Goal: Task Accomplishment & Management: Manage account settings

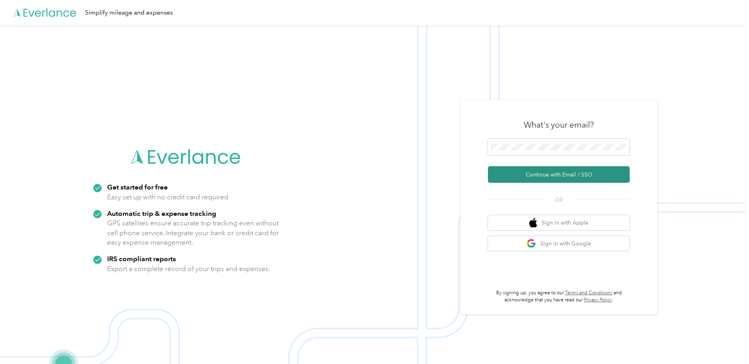
click at [567, 171] on button "Continue with Email / SSO" at bounding box center [559, 174] width 142 height 17
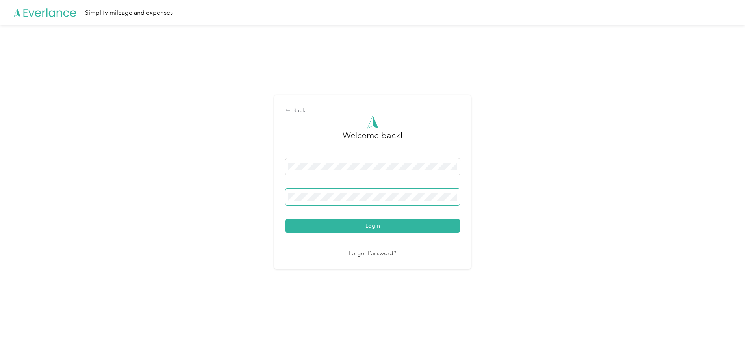
click at [392, 201] on span at bounding box center [372, 197] width 175 height 17
click at [285, 219] on button "Login" at bounding box center [372, 226] width 175 height 14
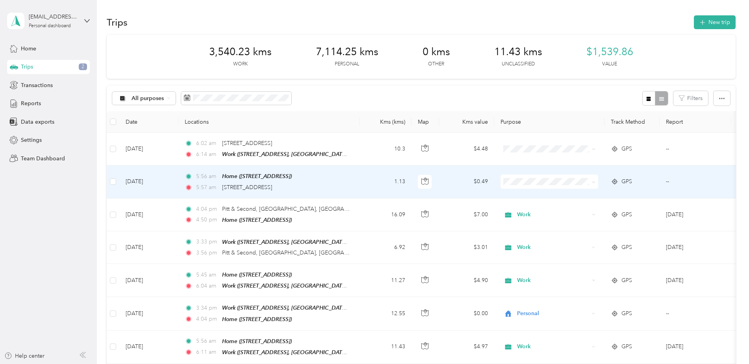
click at [595, 181] on icon at bounding box center [594, 182] width 4 height 4
click at [534, 195] on span "Work" at bounding box center [556, 196] width 73 height 8
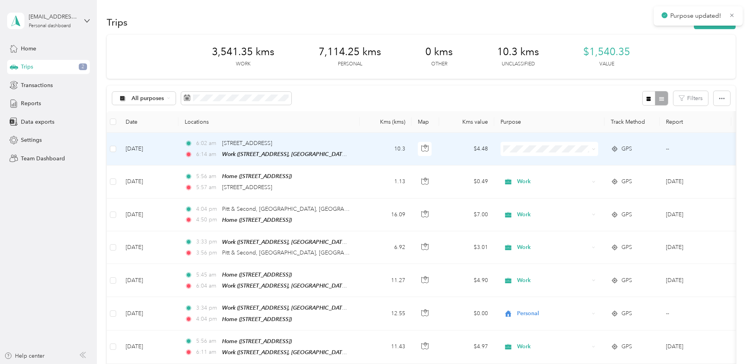
click at [596, 149] on span at bounding box center [550, 149] width 98 height 14
click at [594, 149] on icon at bounding box center [594, 150] width 2 height 2
click at [527, 165] on li "Work" at bounding box center [550, 164] width 98 height 14
